Goal: Navigation & Orientation: Find specific page/section

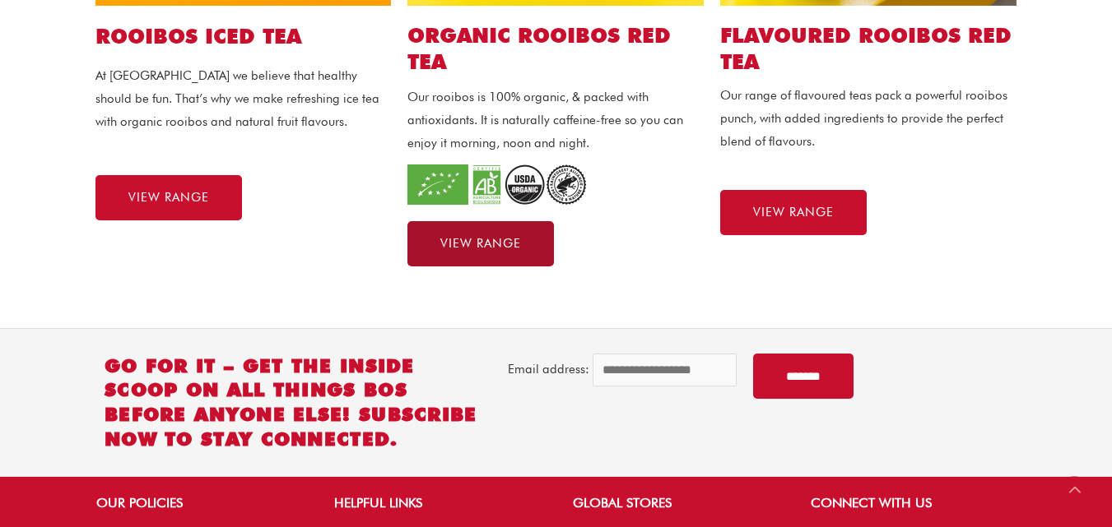
scroll to position [494, 0]
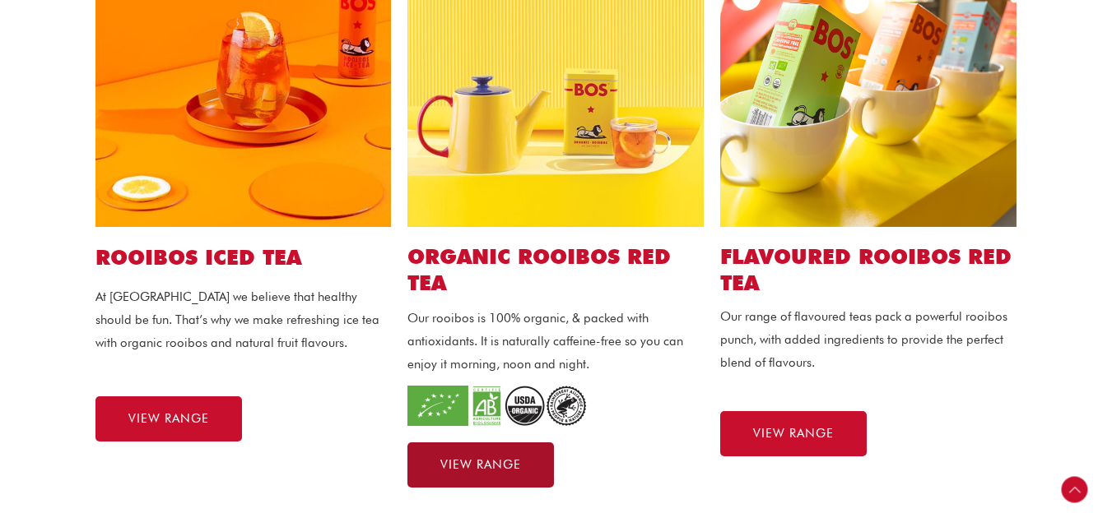
click at [485, 460] on span "VIEW RANGE" at bounding box center [480, 465] width 81 height 12
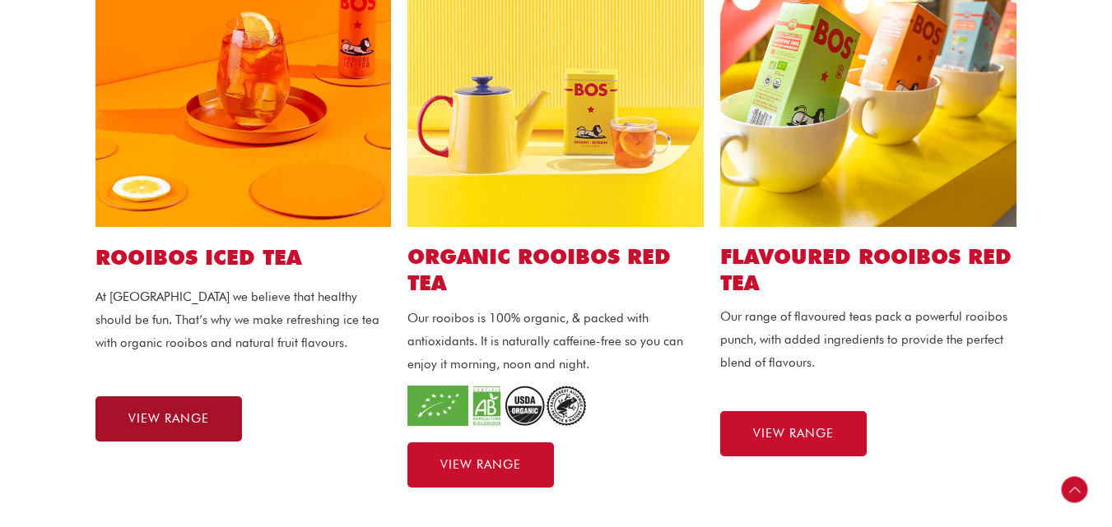
click at [164, 422] on span "VIEW RANGE" at bounding box center [168, 419] width 81 height 12
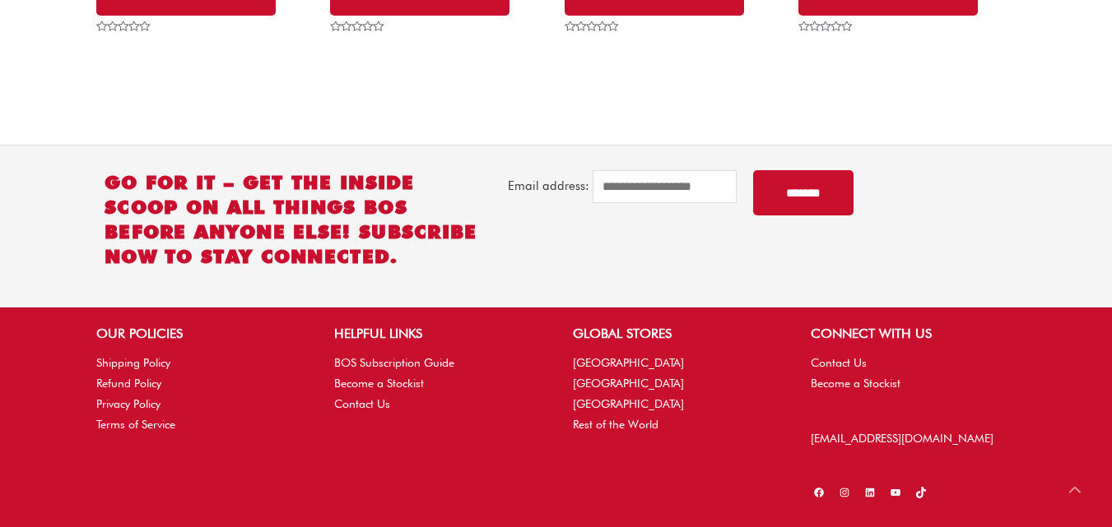
scroll to position [1343, 0]
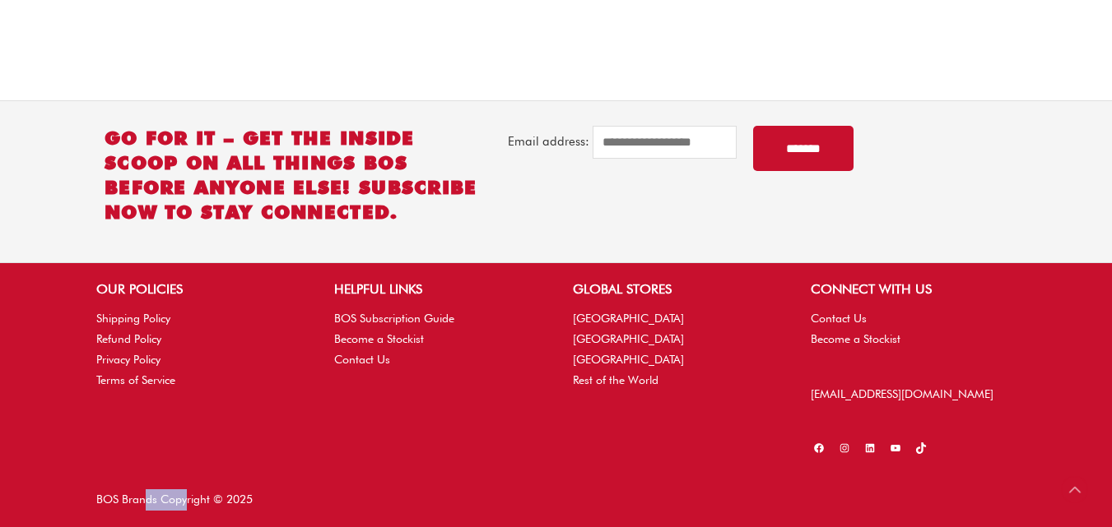
click at [142, 500] on div "BOS Brands Copyright © 2025" at bounding box center [318, 500] width 476 height 21
drag, startPoint x: 158, startPoint y: 499, endPoint x: 40, endPoint y: 476, distance: 119.9
click at [42, 479] on div "BOS Brands Copyright © 2025" at bounding box center [556, 500] width 1112 height 54
